Goal: Task Accomplishment & Management: Manage account settings

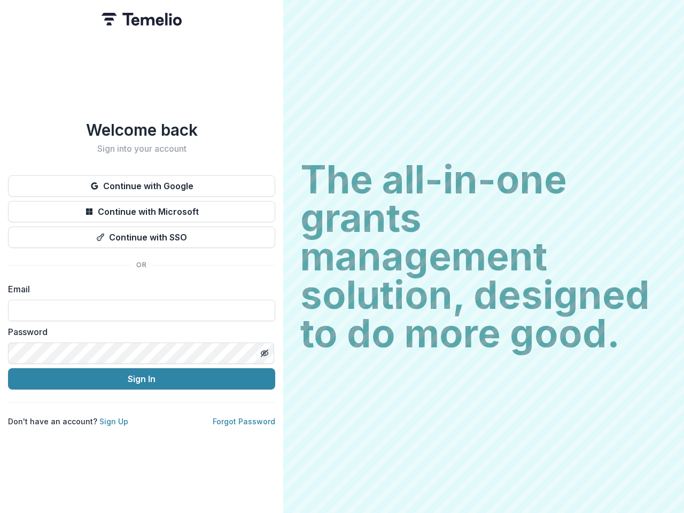
click at [342, 256] on h2 "The all-in-one grants management solution, designed to do more good." at bounding box center [483, 256] width 366 height 192
click at [142, 182] on button "Continue with Google" at bounding box center [141, 185] width 267 height 21
click at [142, 207] on button "Continue with Microsoft" at bounding box center [141, 211] width 267 height 21
click at [142, 233] on button "Continue with SSO" at bounding box center [141, 236] width 267 height 21
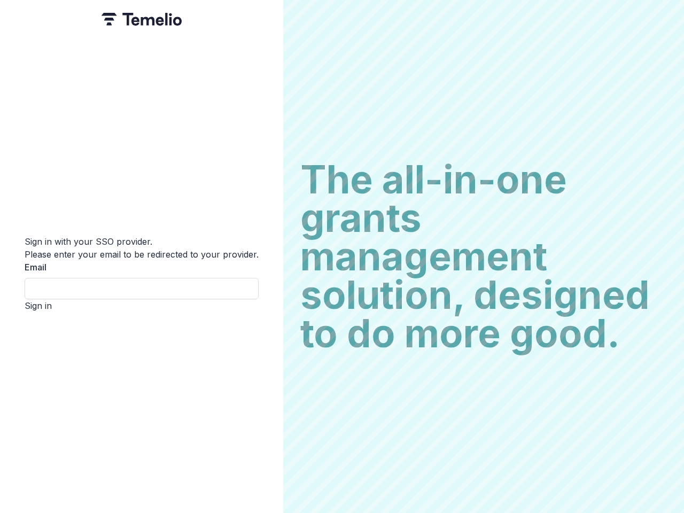
click at [264, 349] on div "Sign in with your SSO provider. Please enter your email to be redirected to you…" at bounding box center [141, 256] width 283 height 513
